Goal: Contribute content: Add original content to the website for others to see

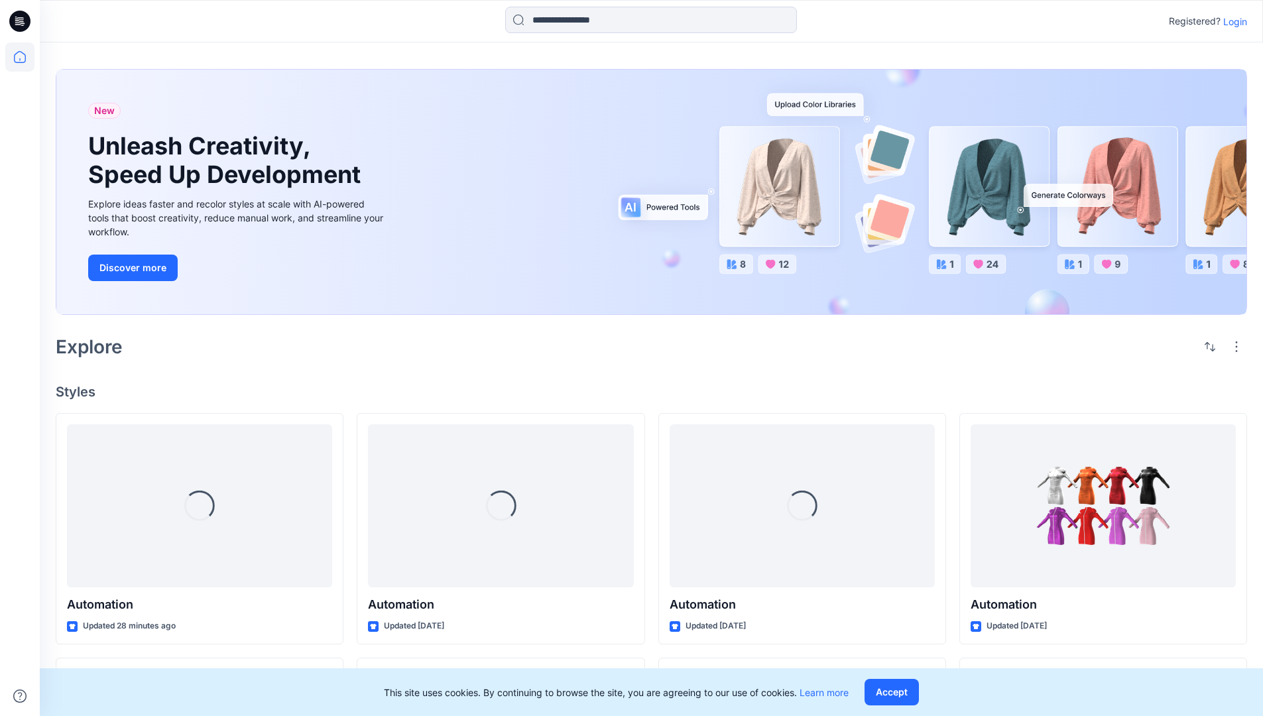
click at [1232, 21] on p "Login" at bounding box center [1235, 22] width 24 height 14
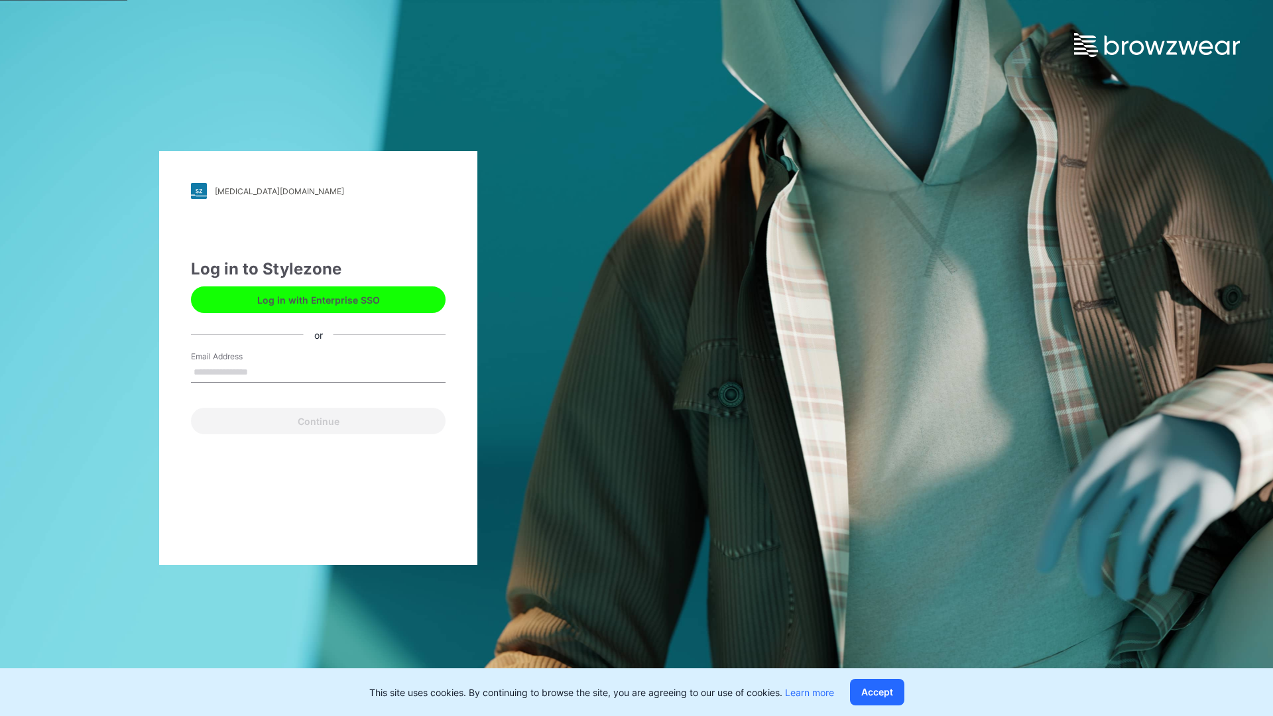
click at [262, 371] on input "Email Address" at bounding box center [318, 373] width 255 height 20
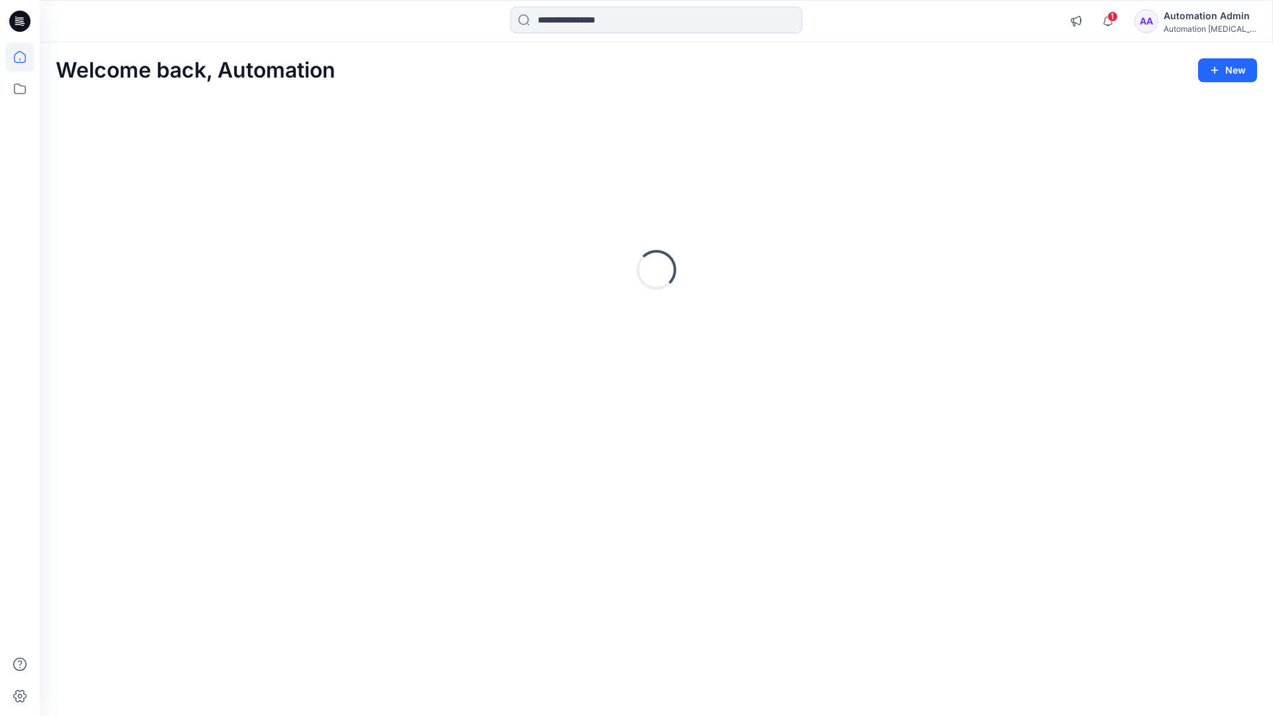
click at [25, 57] on icon at bounding box center [20, 57] width 12 height 12
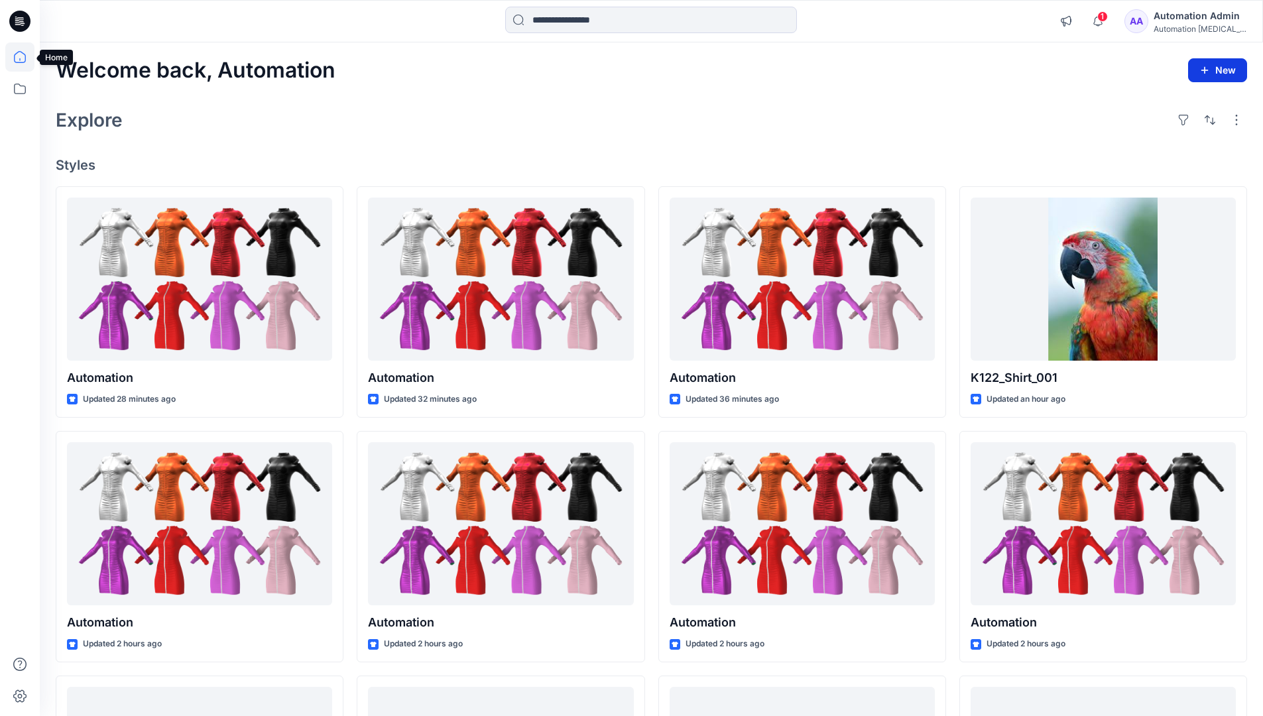
click at [1211, 64] on button "New" at bounding box center [1217, 70] width 59 height 24
click at [1178, 104] on p "New Style" at bounding box center [1176, 103] width 44 height 16
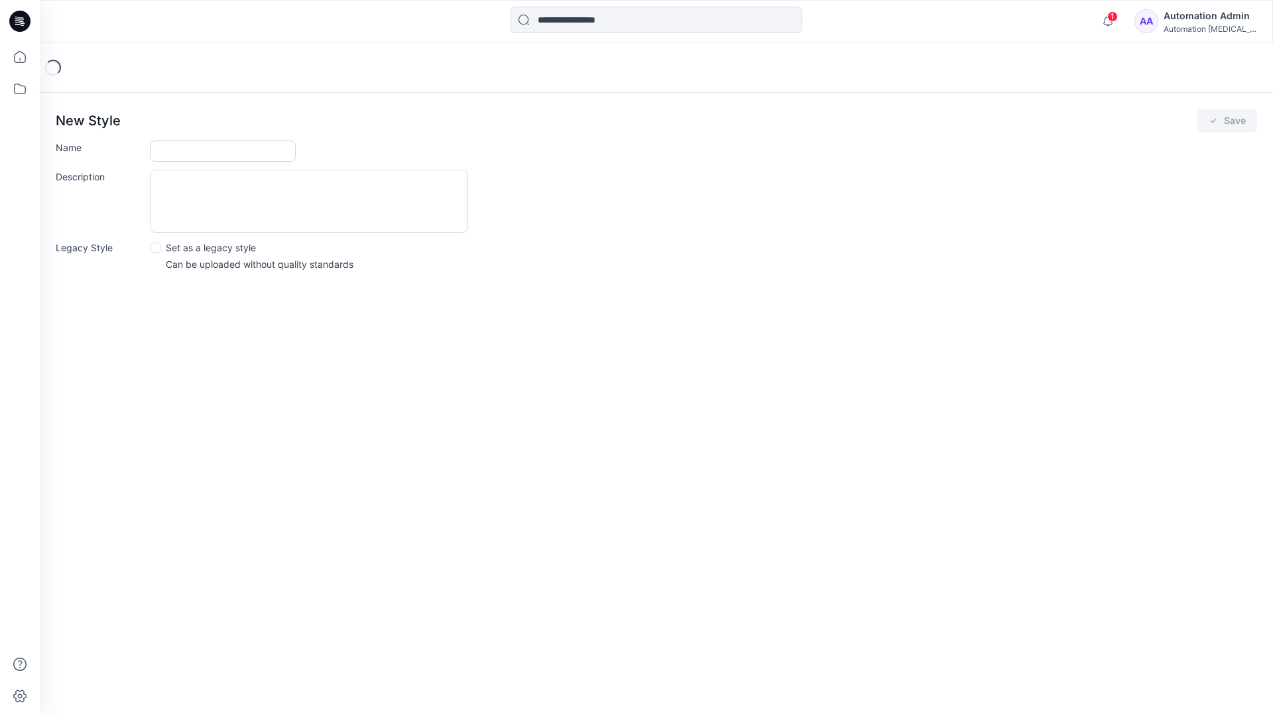
click at [162, 152] on input "Name" at bounding box center [223, 151] width 146 height 21
click at [251, 145] on input "Name" at bounding box center [223, 151] width 146 height 21
type input "**********"
click at [1236, 118] on button "Save" at bounding box center [1227, 121] width 60 height 24
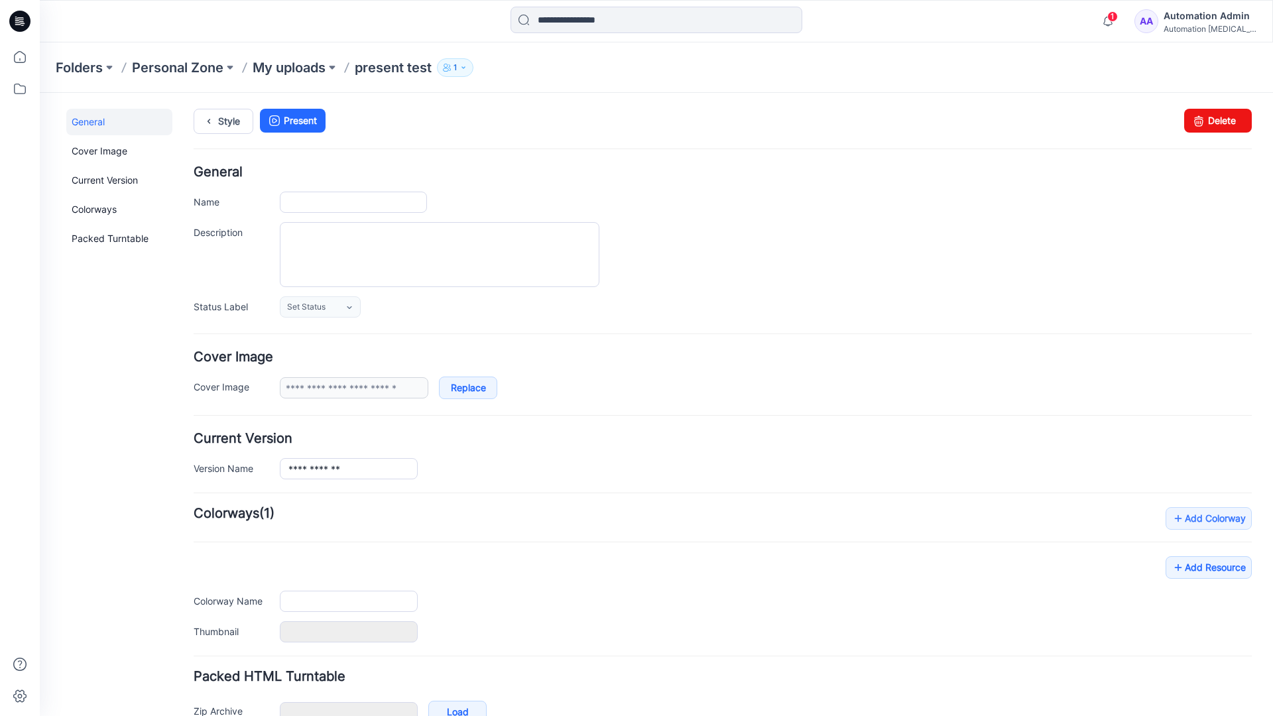
type input "**********"
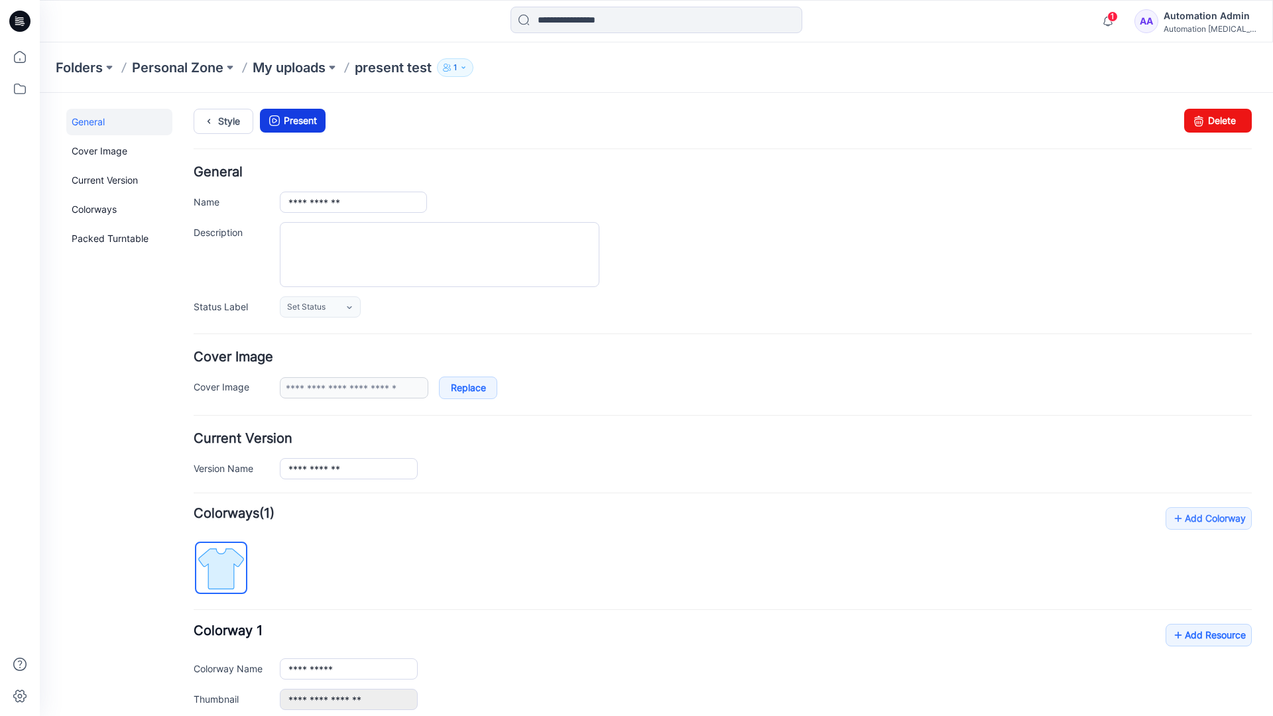
click at [297, 120] on link "Present" at bounding box center [293, 121] width 66 height 24
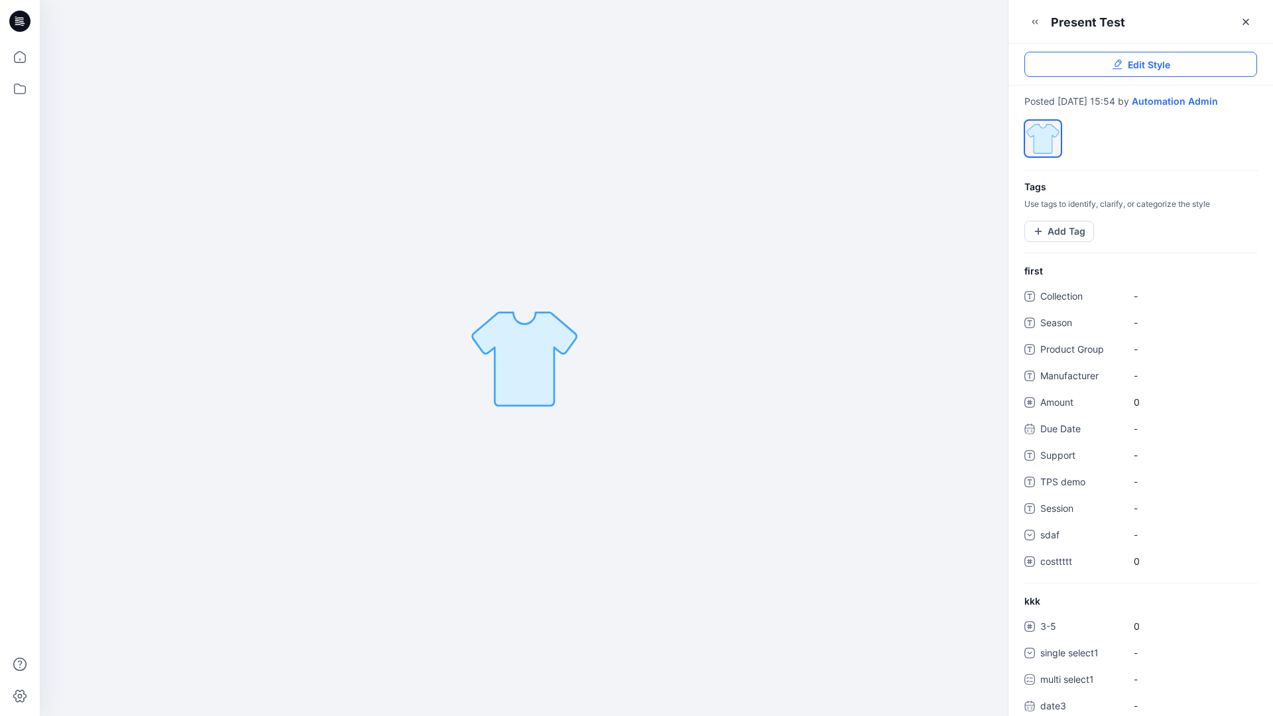
click at [1174, 66] on link "Edit Style" at bounding box center [1140, 64] width 233 height 25
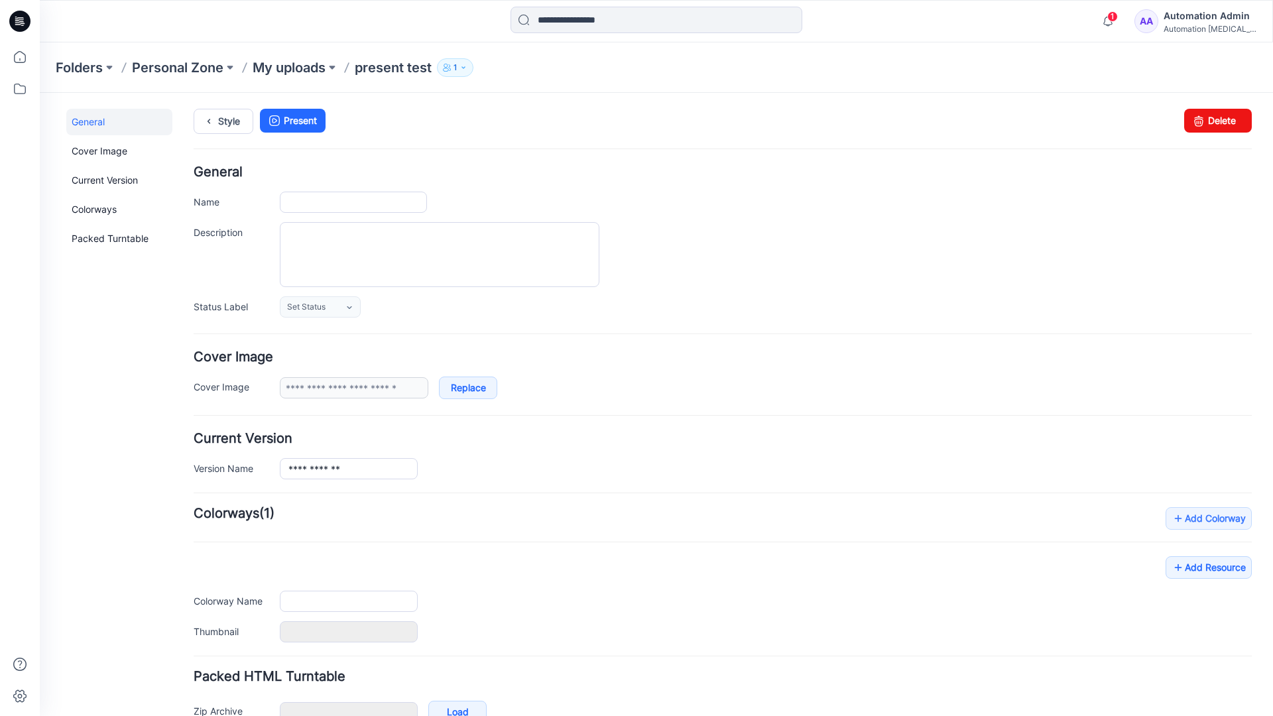
type input "**********"
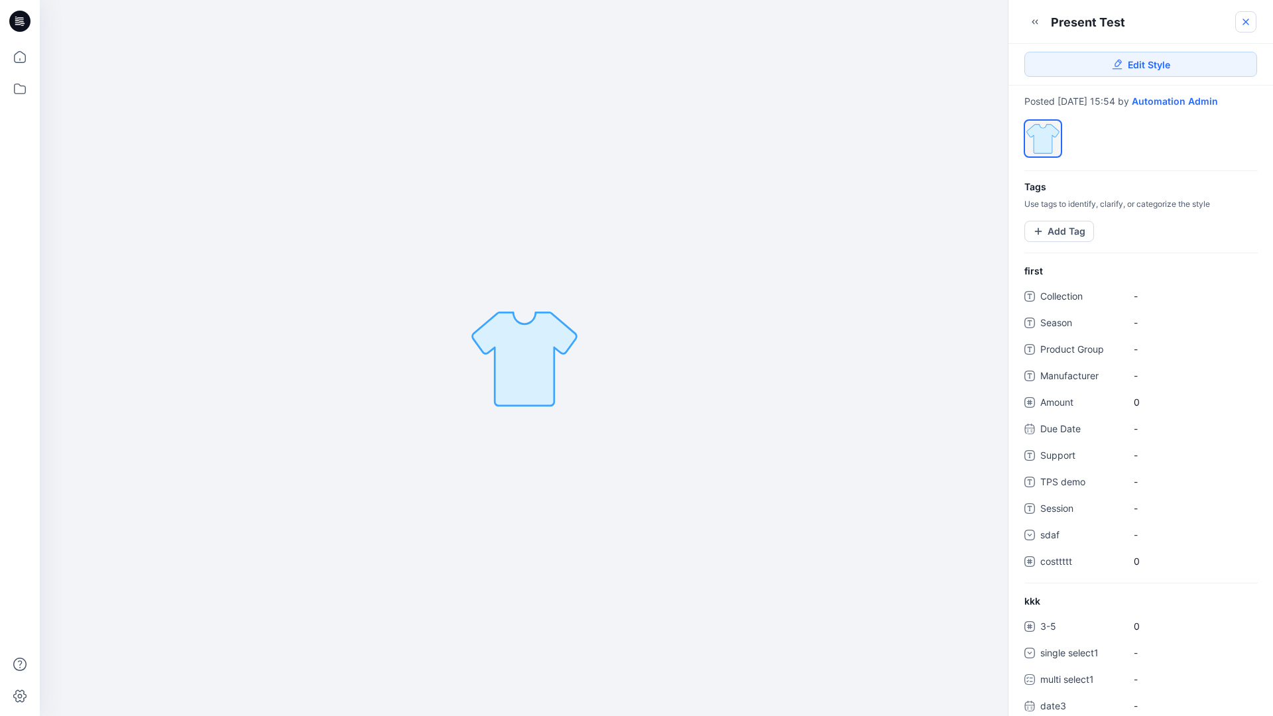
click at [1246, 24] on icon at bounding box center [1246, 22] width 11 height 11
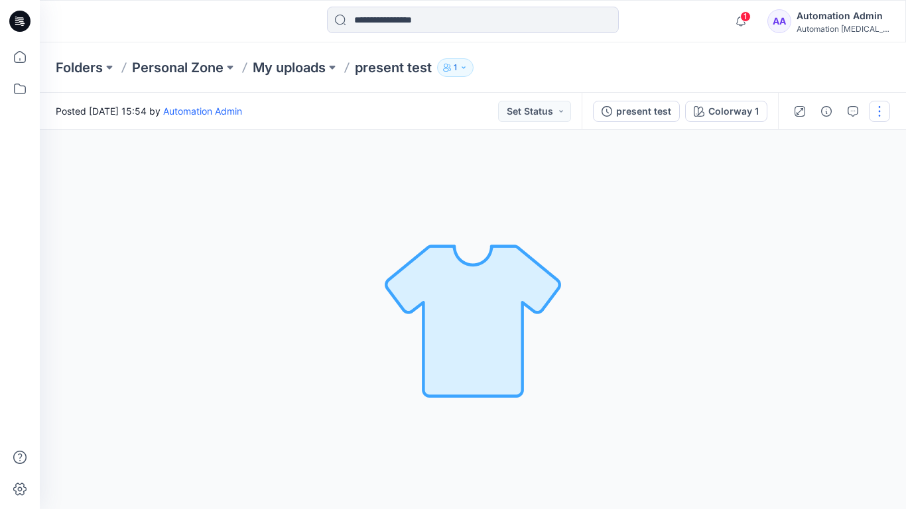
click at [878, 117] on button "button" at bounding box center [879, 111] width 21 height 21
click at [786, 141] on p "Present" at bounding box center [802, 142] width 33 height 14
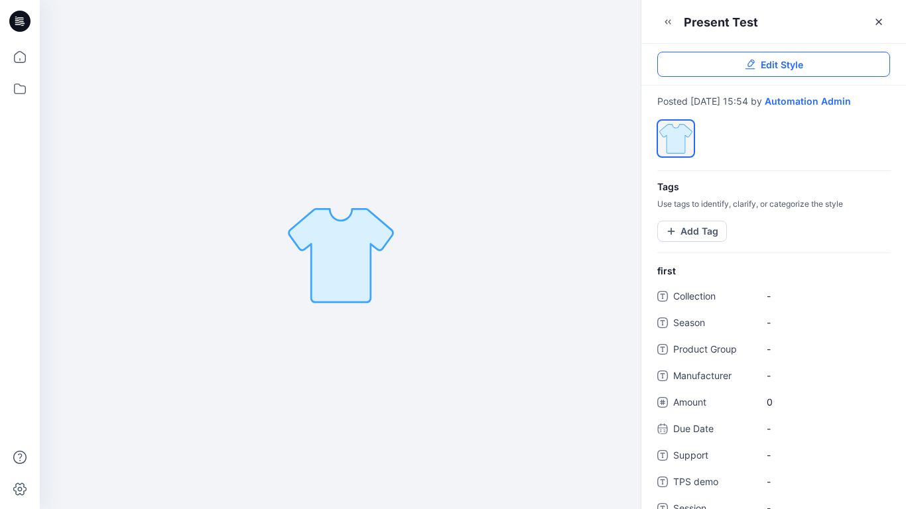
click at [865, 62] on link "Edit Style" at bounding box center [773, 64] width 233 height 25
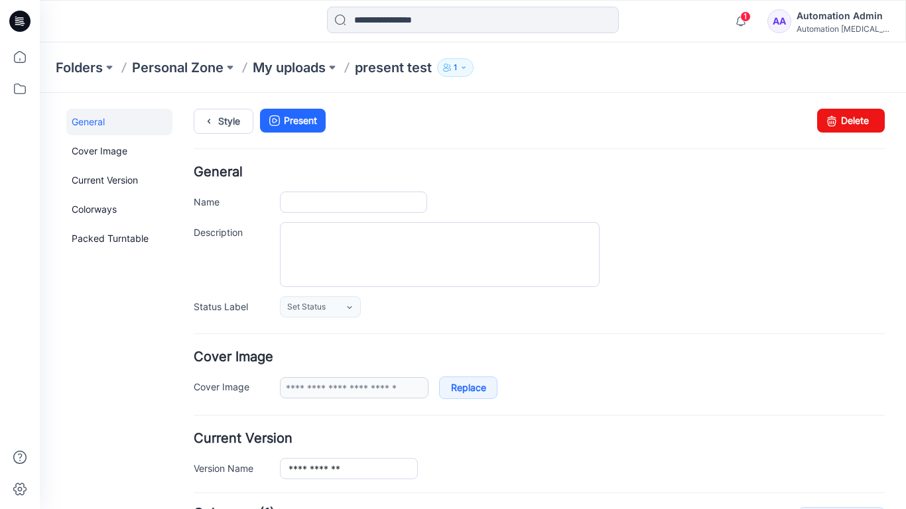
type input "**********"
click at [303, 118] on link "Present" at bounding box center [293, 121] width 66 height 24
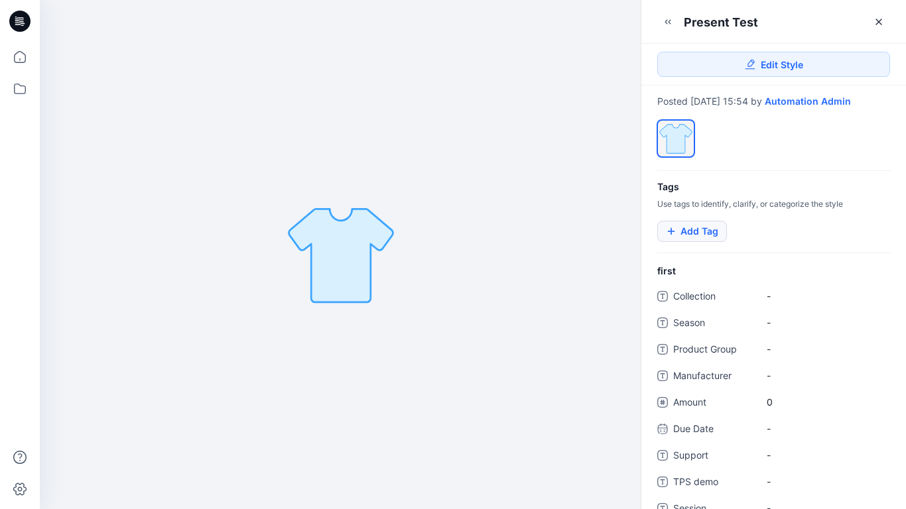
click at [700, 231] on button "Add Tag" at bounding box center [692, 231] width 70 height 21
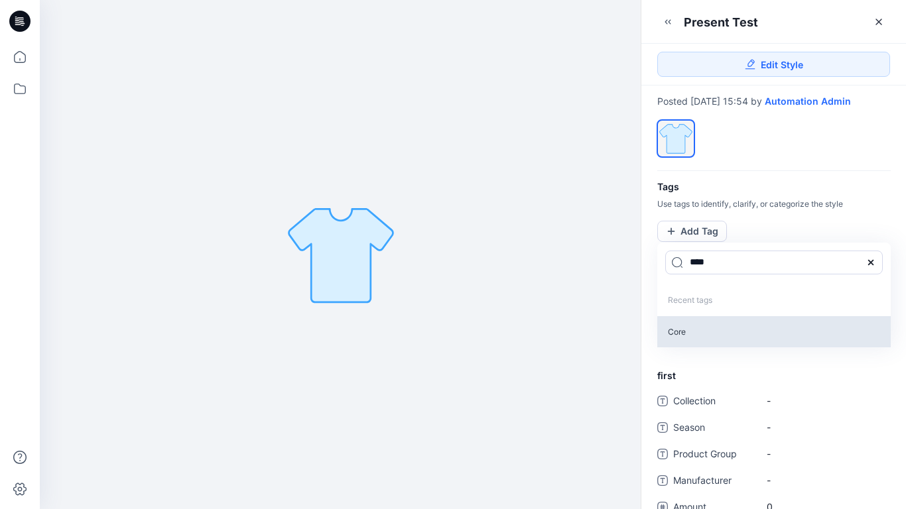
type input "****"
click at [676, 332] on p "Core" at bounding box center [773, 331] width 233 height 31
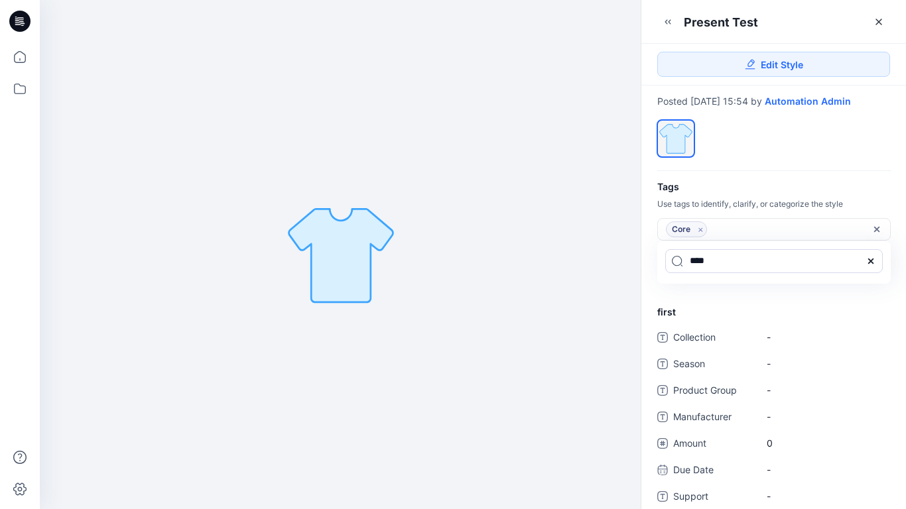
click at [875, 261] on icon at bounding box center [870, 261] width 11 height 11
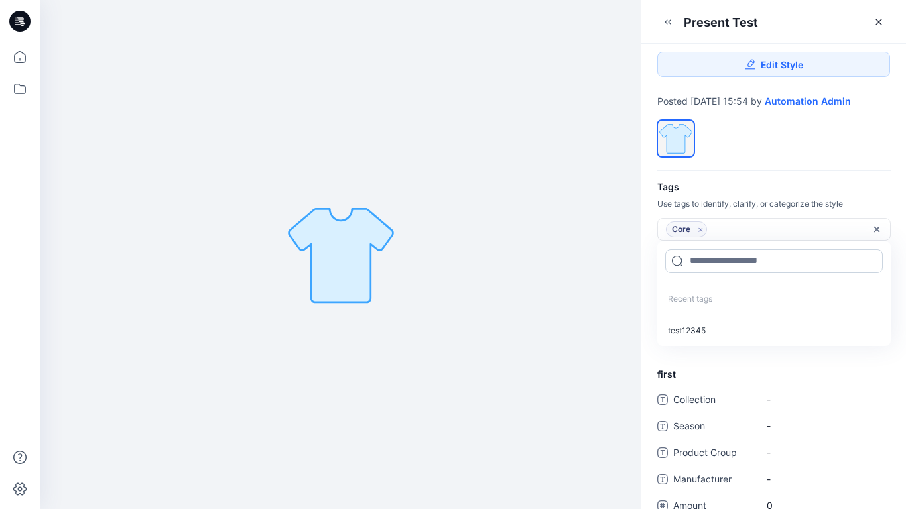
click at [729, 259] on input at bounding box center [773, 261] width 217 height 24
type input "*********"
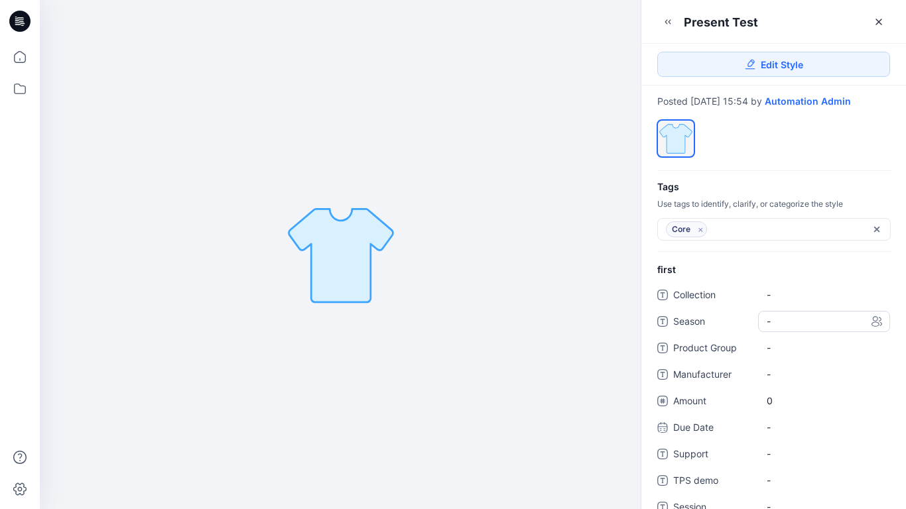
click at [780, 324] on span "-" at bounding box center [823, 321] width 115 height 14
type textarea "*****"
click at [818, 351] on Group "-" at bounding box center [823, 348] width 115 height 14
type textarea "****"
click at [774, 370] on span "-" at bounding box center [823, 374] width 115 height 14
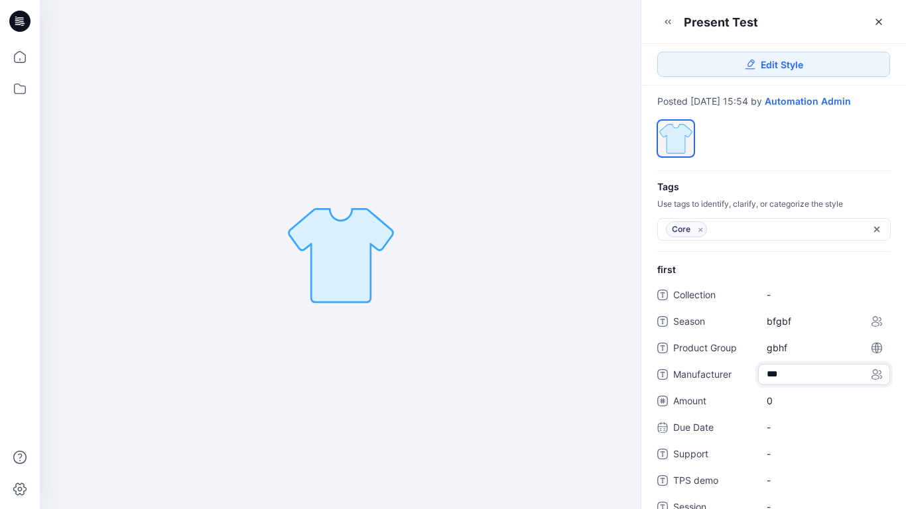
type textarea "****"
click at [776, 403] on span "0" at bounding box center [823, 401] width 115 height 14
type input "*"
click at [777, 432] on div "-" at bounding box center [824, 441] width 132 height 21
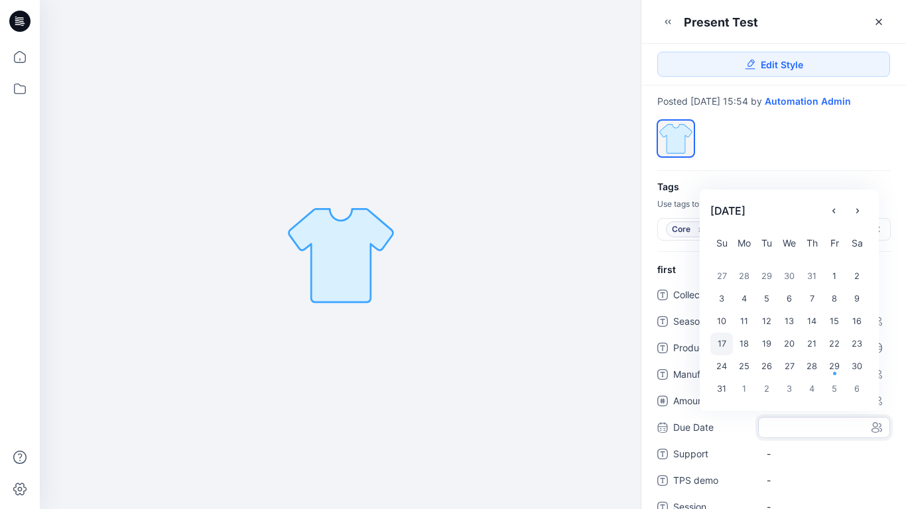
click at [725, 342] on div "17" at bounding box center [721, 344] width 23 height 23
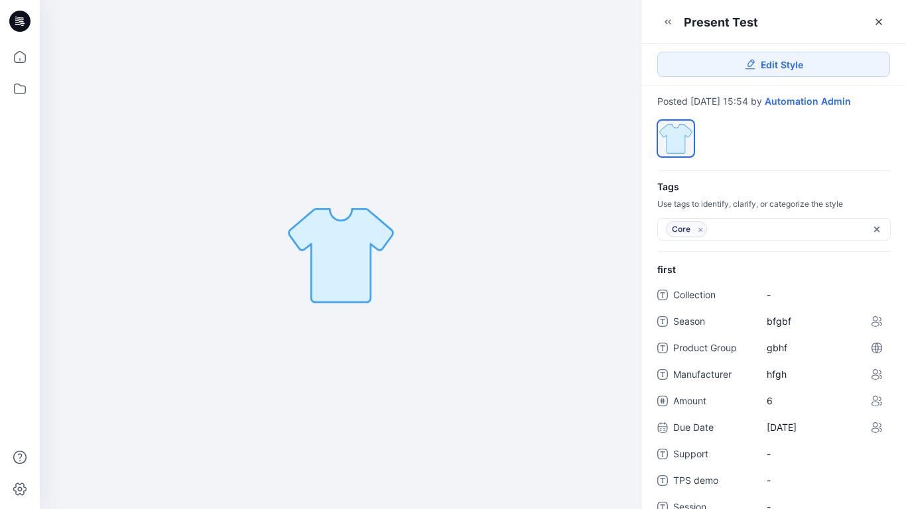
scroll to position [285, 0]
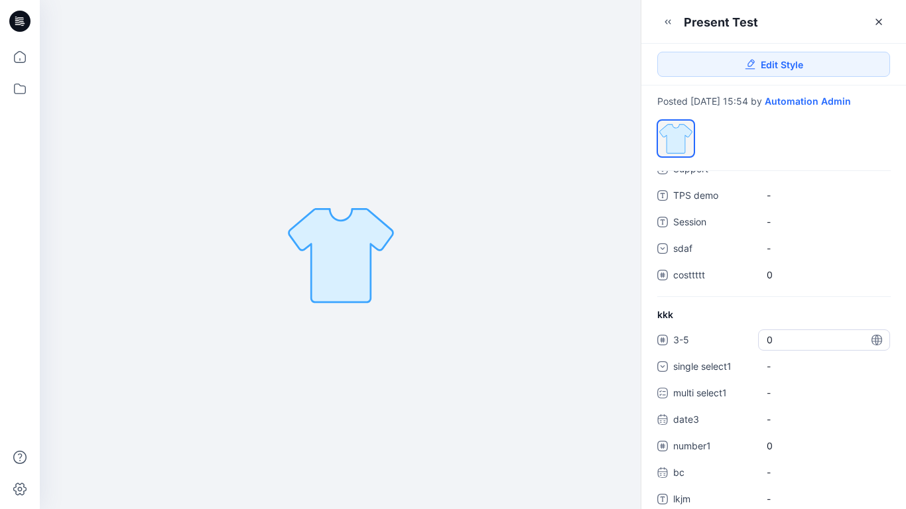
click at [774, 341] on span "0" at bounding box center [823, 340] width 115 height 14
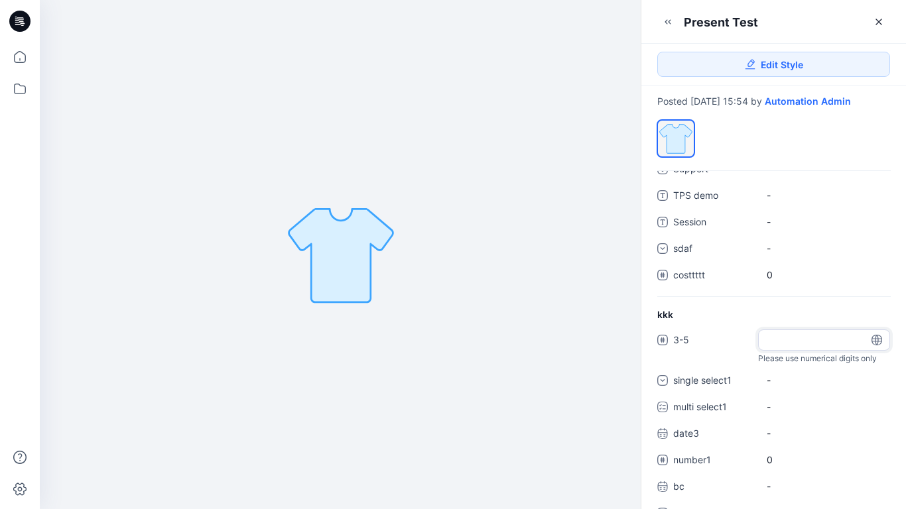
type input "*"
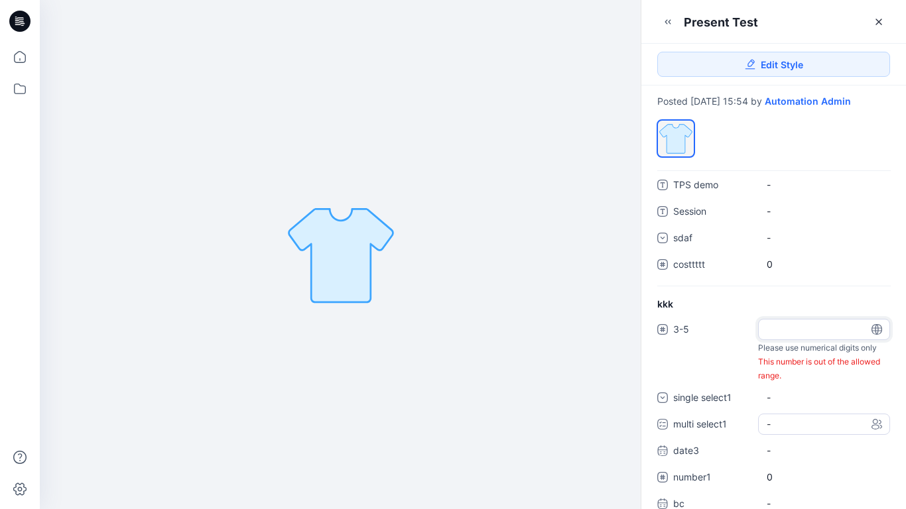
click at [800, 424] on div "3-5 * Please use numerical digits only This number is out of the allowed range.…" at bounding box center [773, 435] width 233 height 233
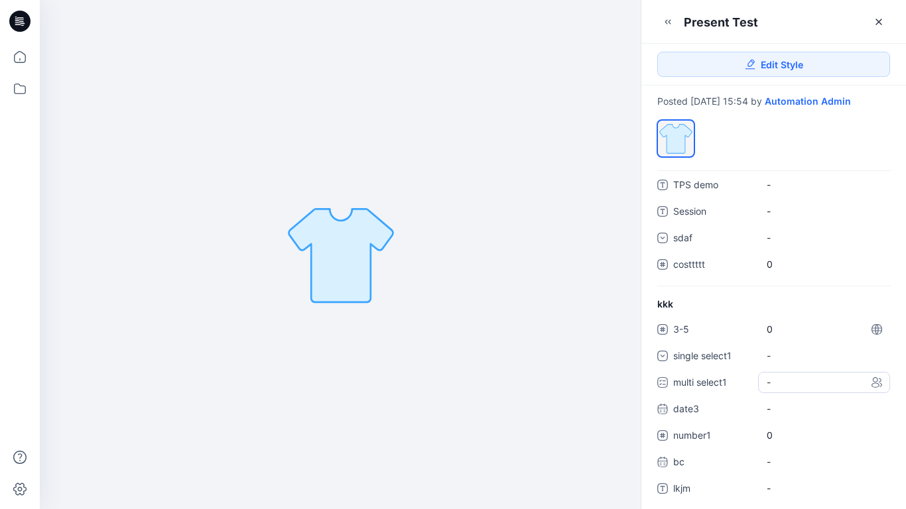
click at [796, 385] on div "-" at bounding box center [824, 382] width 132 height 21
click at [778, 412] on span at bounding box center [774, 411] width 11 height 11
click at [774, 437] on span at bounding box center [774, 439] width 11 height 11
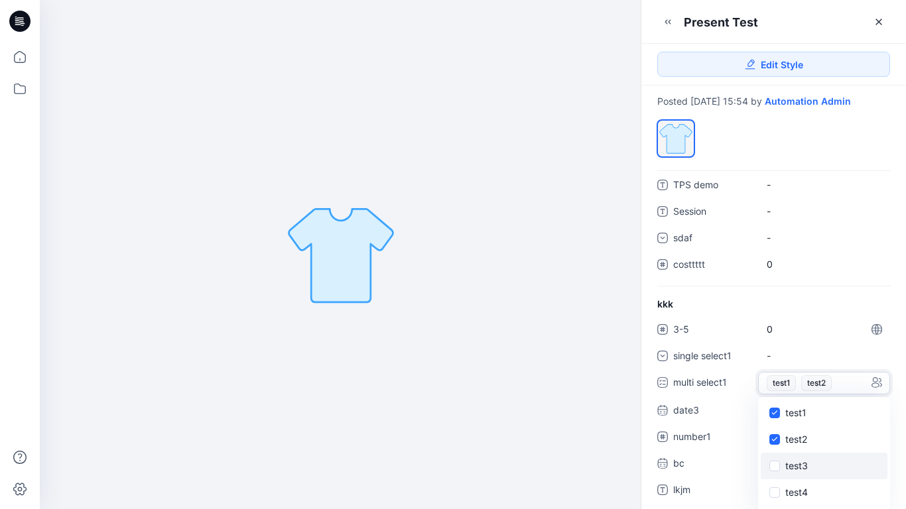
click at [774, 463] on span at bounding box center [774, 466] width 11 height 11
click at [774, 415] on icon at bounding box center [774, 412] width 6 height 5
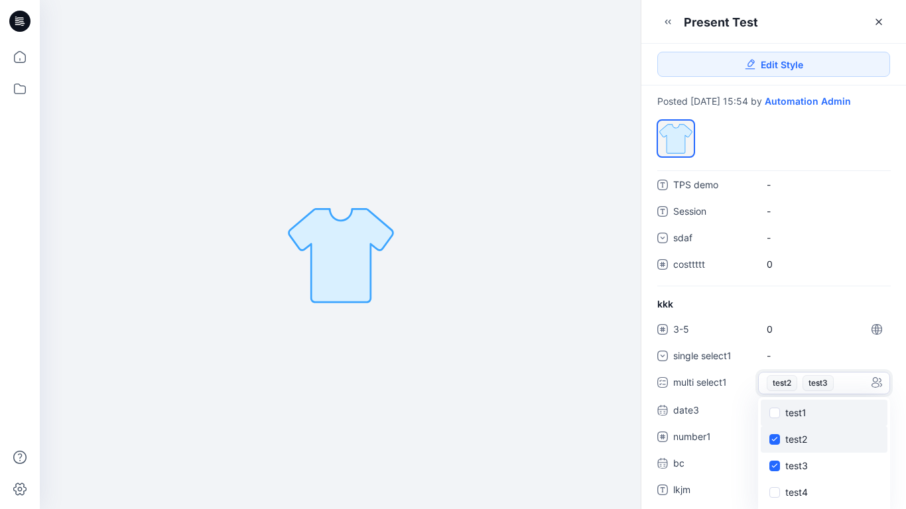
click at [774, 442] on span at bounding box center [774, 439] width 11 height 11
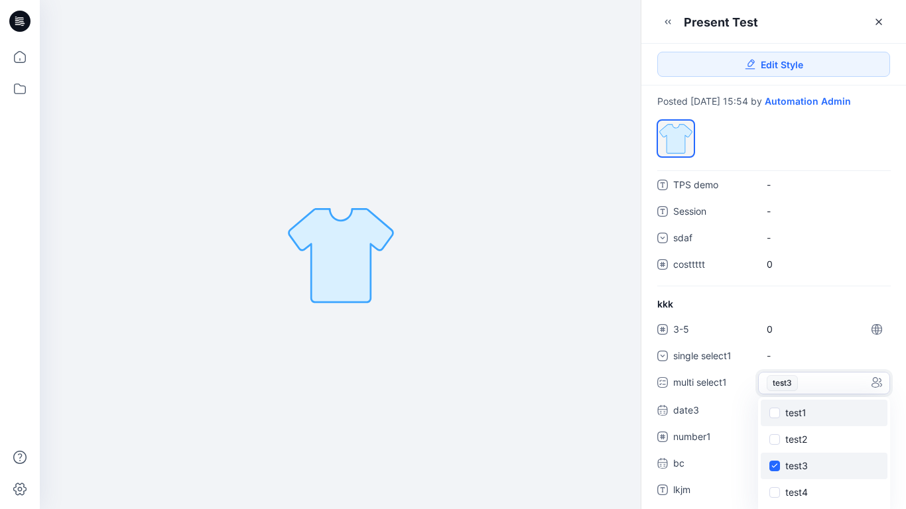
click at [775, 462] on span at bounding box center [774, 466] width 11 height 11
click at [844, 300] on div "kkk 3-5 0 single select1 - multi select1 - test1 test2 test3 test4 test5 test6 …" at bounding box center [773, 403] width 265 height 213
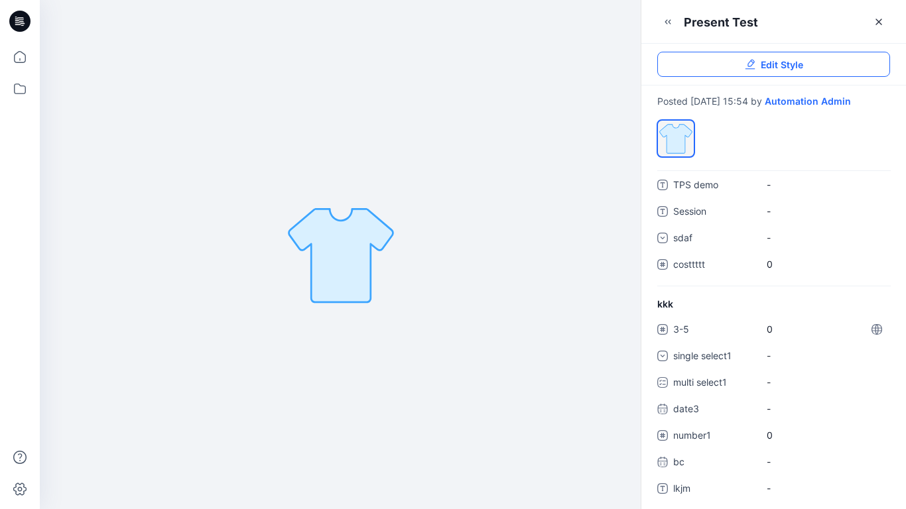
click at [776, 66] on span "Edit Style" at bounding box center [782, 65] width 42 height 14
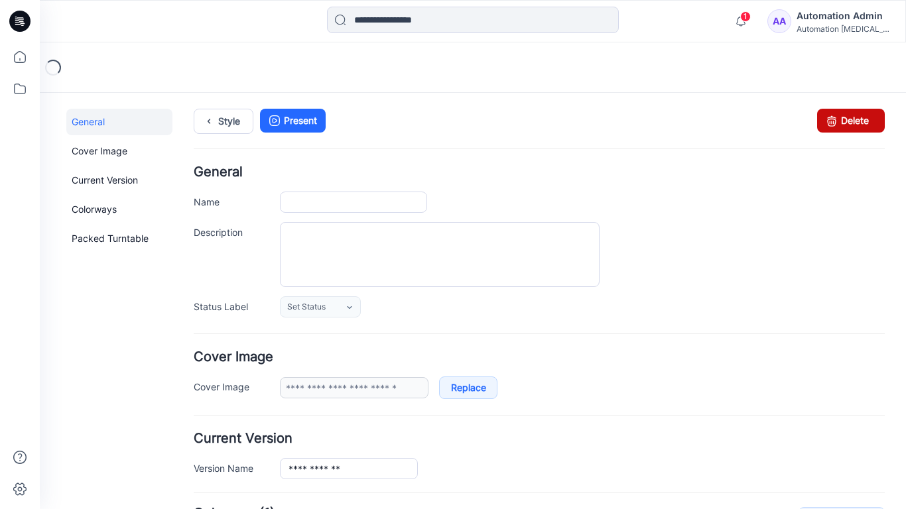
click at [829, 116] on icon at bounding box center [831, 121] width 19 height 24
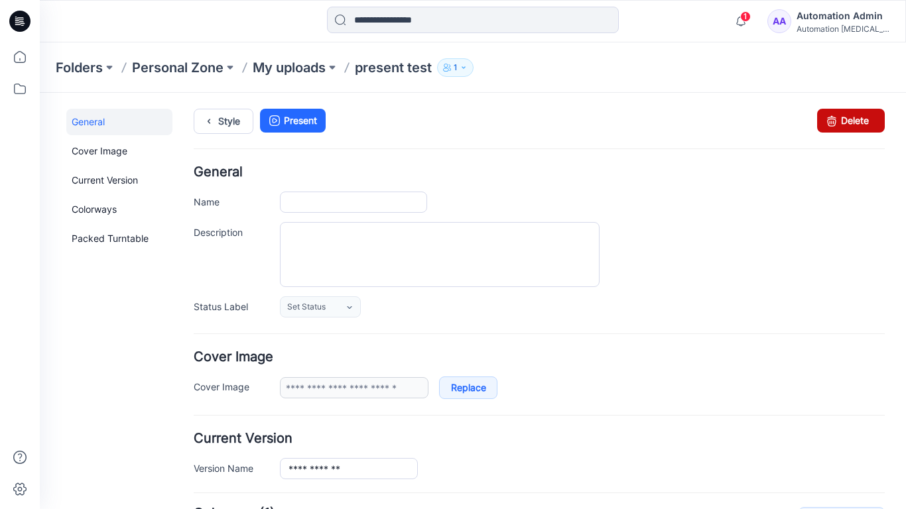
type input "**********"
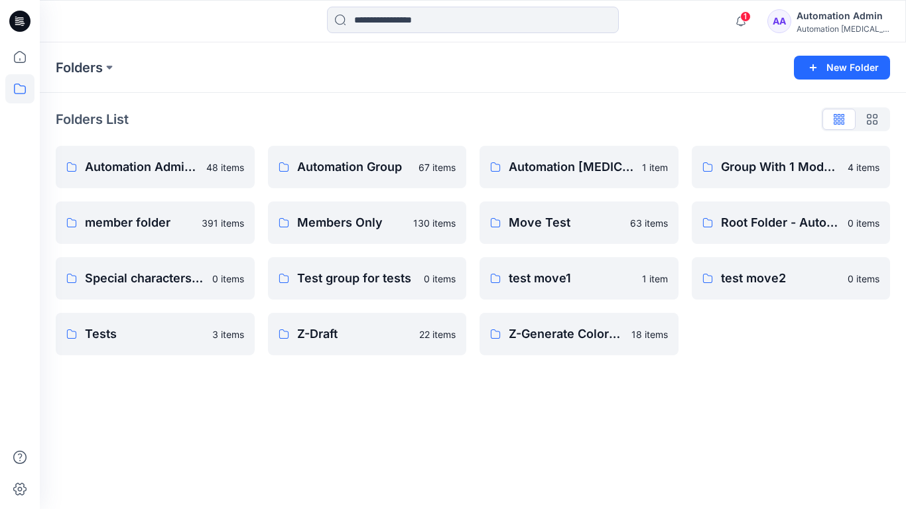
click at [833, 21] on div "Automation Admin" at bounding box center [842, 16] width 93 height 16
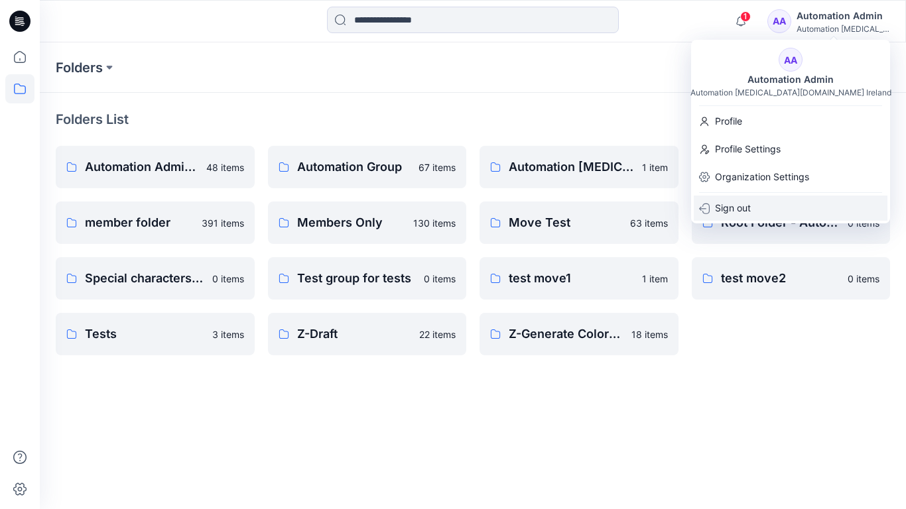
click at [768, 200] on div "Sign out" at bounding box center [791, 208] width 194 height 25
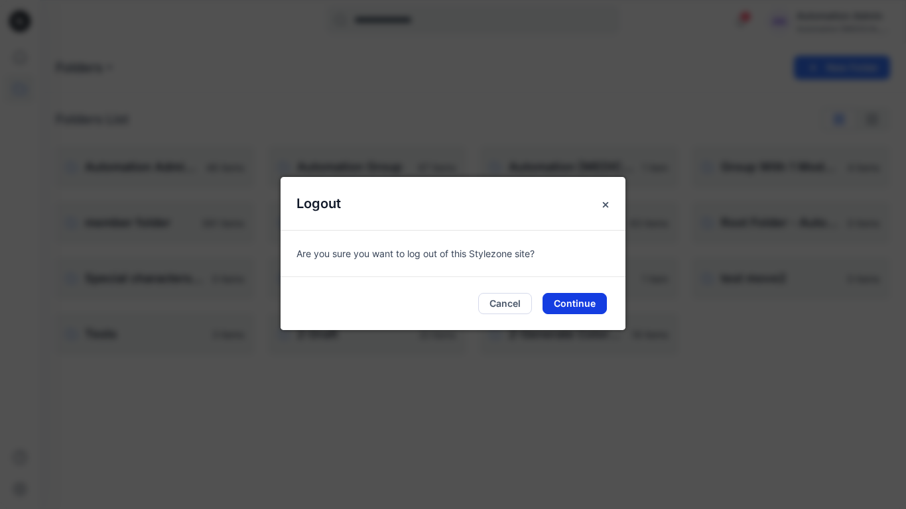
click at [597, 300] on button "Continue" at bounding box center [574, 303] width 64 height 21
